Goal: Task Accomplishment & Management: Use online tool/utility

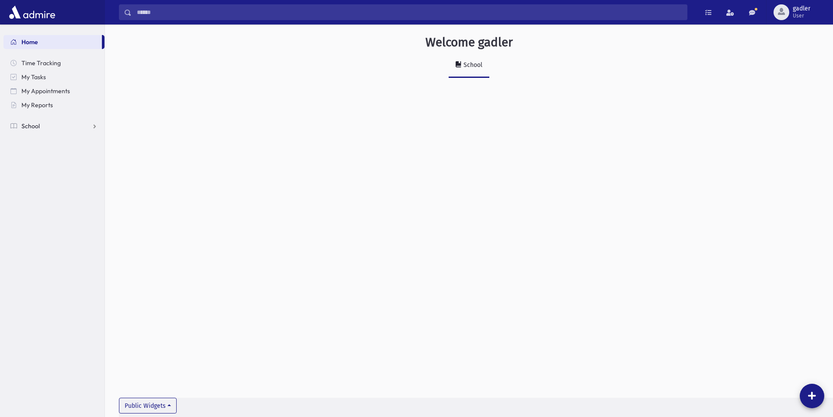
click at [32, 124] on span "School" at bounding box center [30, 126] width 18 height 8
click at [43, 151] on span "Attendance" at bounding box center [42, 154] width 32 height 8
click at [42, 139] on span "Students" at bounding box center [38, 140] width 24 height 8
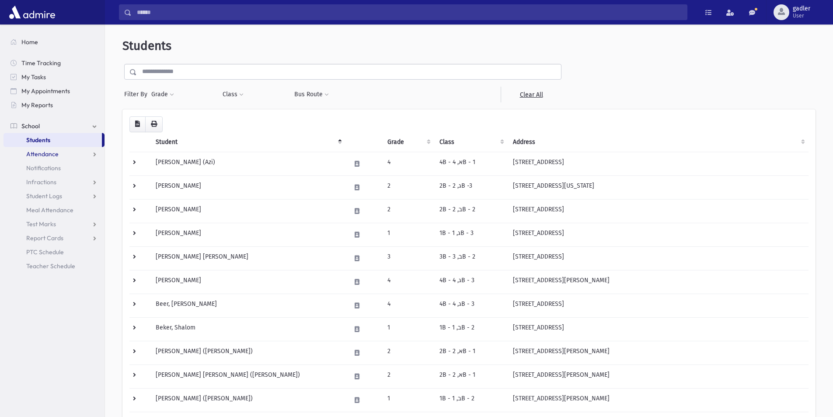
click at [51, 153] on span "Attendance" at bounding box center [42, 154] width 32 height 8
click at [42, 168] on span "Entry" at bounding box center [40, 168] width 15 height 8
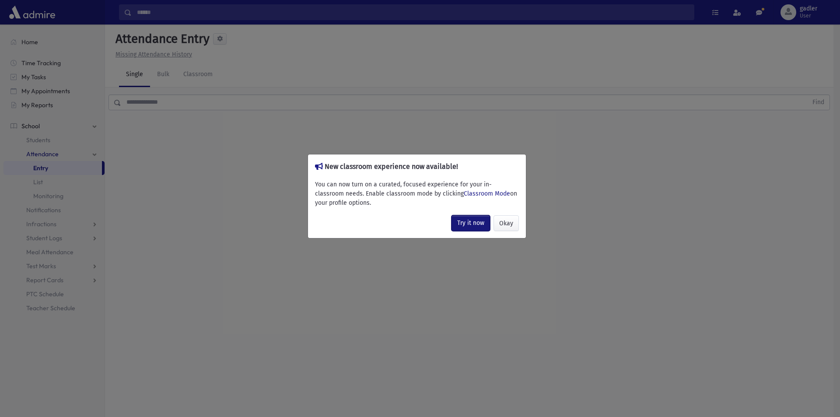
click at [477, 225] on link "Try it now" at bounding box center [470, 223] width 38 height 16
